Goal: Navigation & Orientation: Find specific page/section

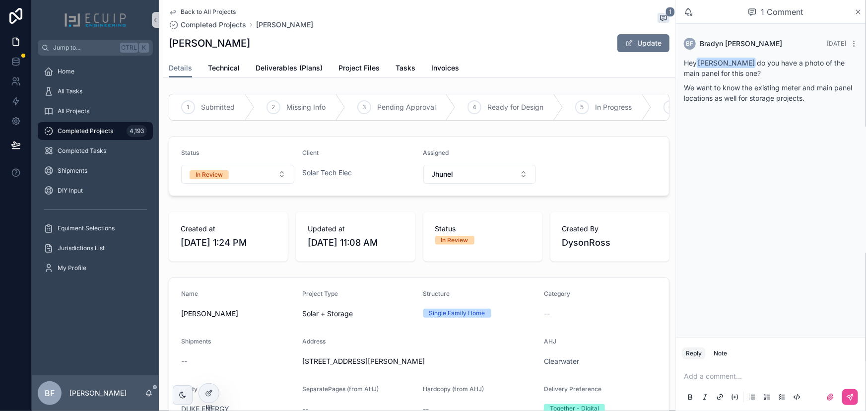
scroll to position [180, 0]
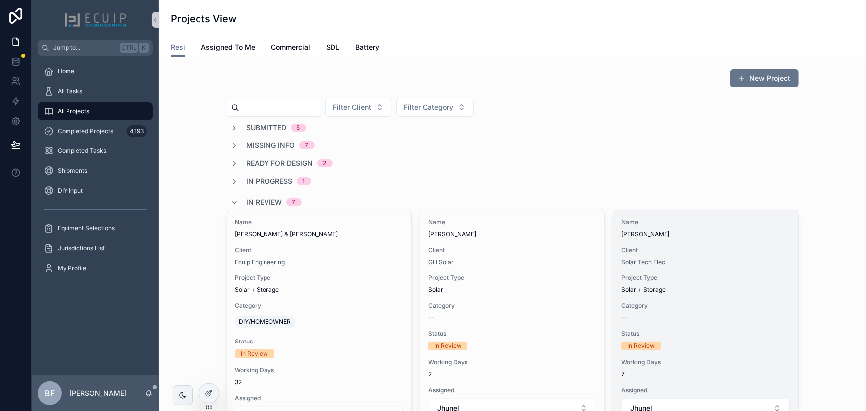
click at [773, 238] on span "John Hughes" at bounding box center [705, 234] width 168 height 8
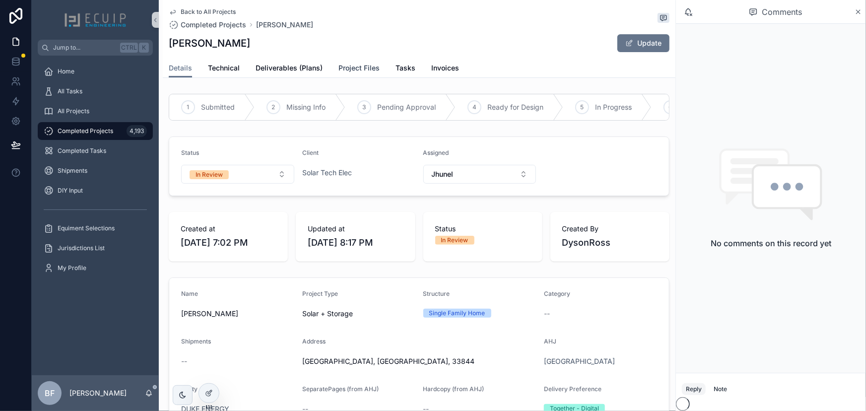
click at [359, 77] on link "Project Files" at bounding box center [358, 69] width 41 height 20
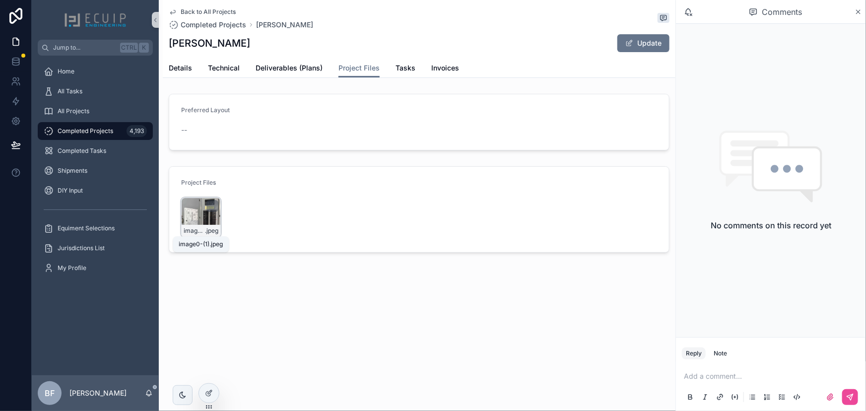
click at [197, 228] on span "image0-(1)" at bounding box center [194, 231] width 21 height 8
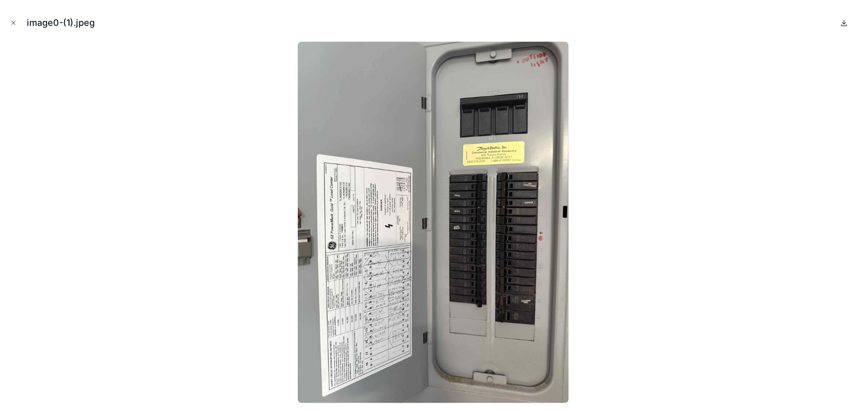
click at [840, 25] on icon at bounding box center [844, 23] width 8 height 8
click at [16, 24] on icon "Close modal" at bounding box center [13, 22] width 7 height 7
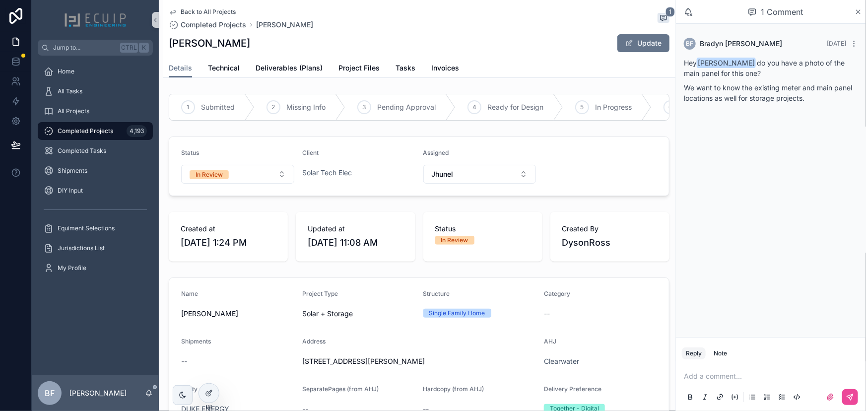
scroll to position [180, 0]
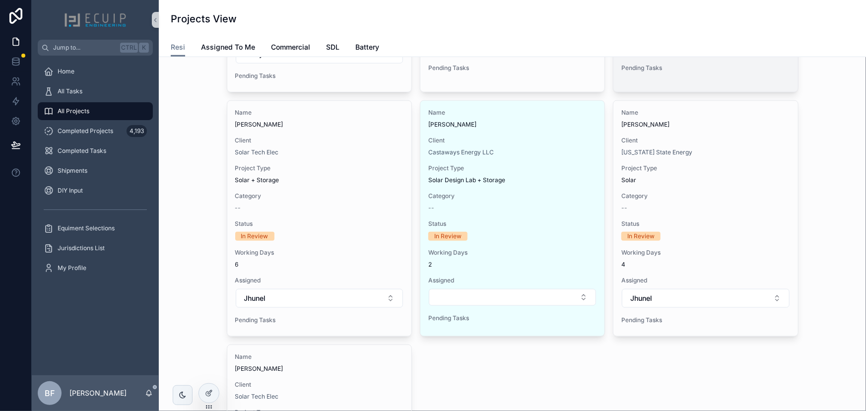
scroll to position [361, 0]
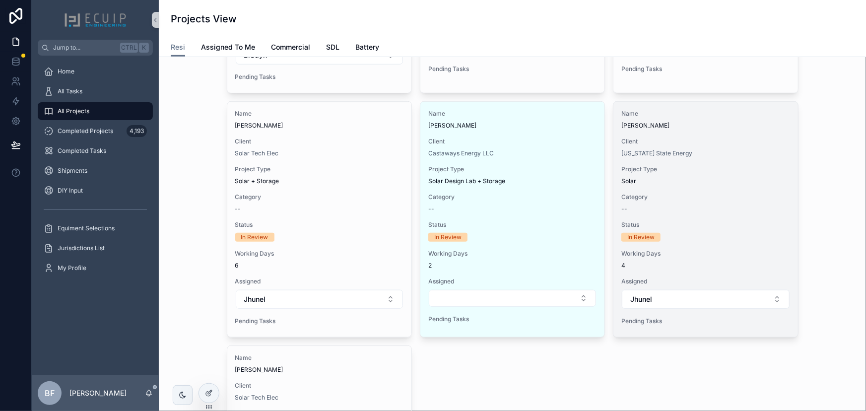
click at [733, 181] on div "Solar" at bounding box center [705, 181] width 168 height 8
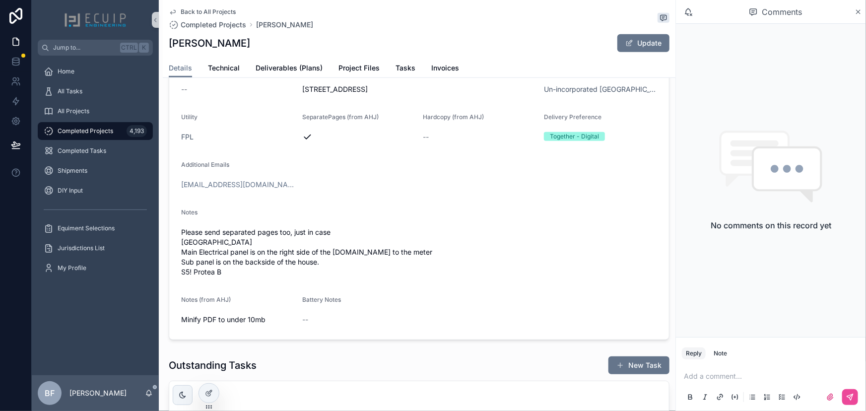
scroll to position [270, 0]
drag, startPoint x: 199, startPoint y: 48, endPoint x: 171, endPoint y: 45, distance: 27.9
click at [171, 45] on div "[PERSON_NAME] Update" at bounding box center [419, 43] width 501 height 19
